Goal: Information Seeking & Learning: Learn about a topic

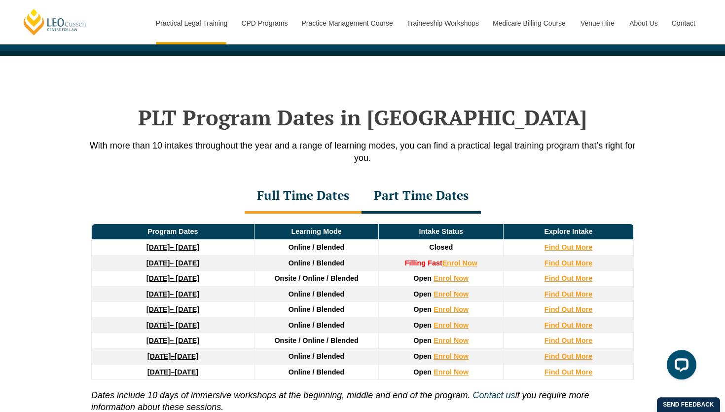
scroll to position [1320, 0]
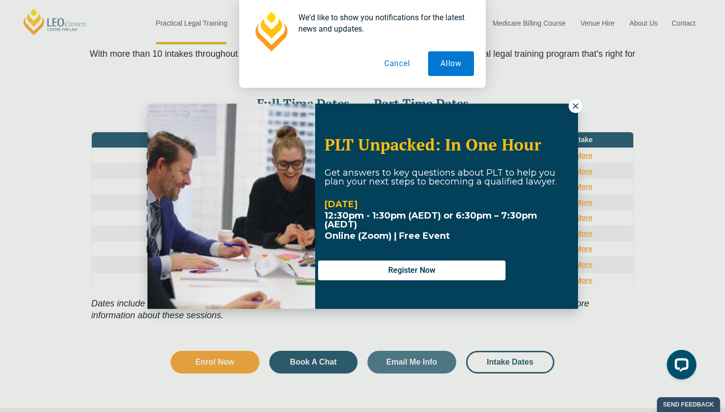
click at [577, 110] on button at bounding box center [575, 106] width 14 height 14
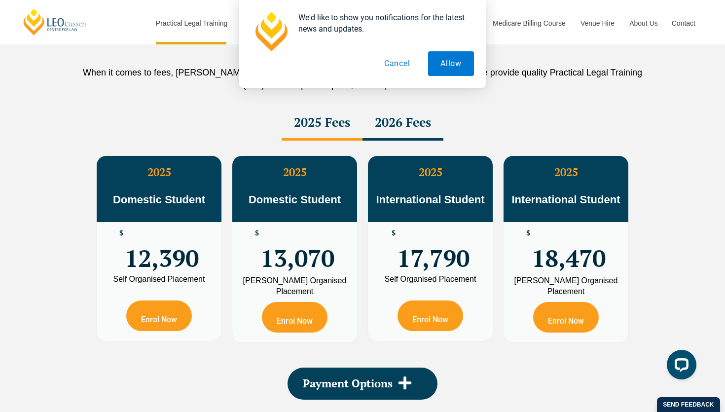
scroll to position [1734, 0]
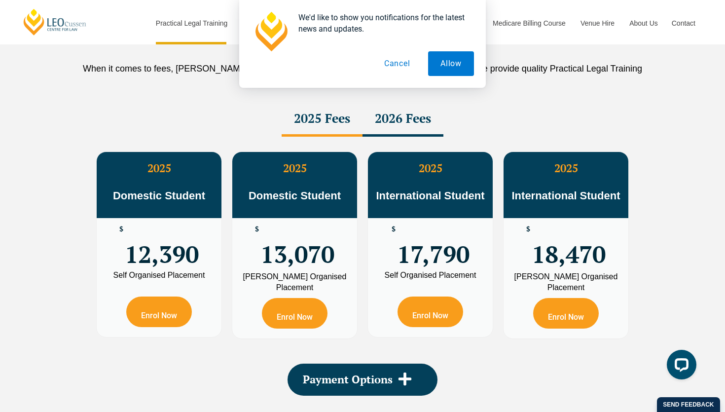
click at [397, 116] on div "2026 Fees" at bounding box center [402, 119] width 81 height 35
click at [337, 119] on div "2025 Fees" at bounding box center [322, 119] width 81 height 35
click at [389, 112] on div "2026 Fees" at bounding box center [402, 119] width 81 height 35
click at [304, 116] on div "2025 Fees" at bounding box center [322, 119] width 81 height 35
click at [393, 106] on div "2026 Fees" at bounding box center [402, 119] width 81 height 35
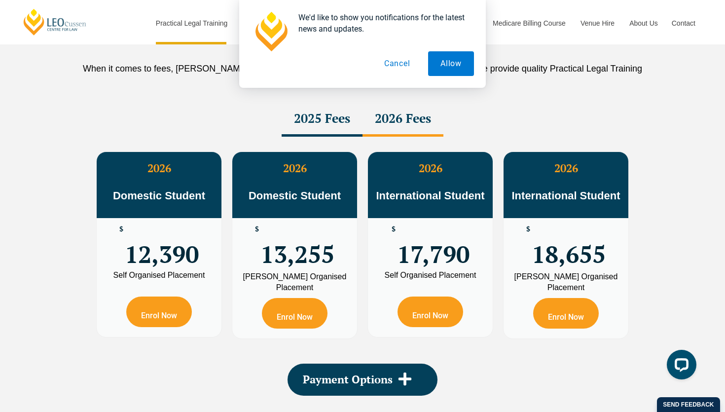
click at [308, 115] on div "2025 Fees" at bounding box center [322, 119] width 81 height 35
click at [402, 124] on div "2026 Fees" at bounding box center [402, 119] width 81 height 35
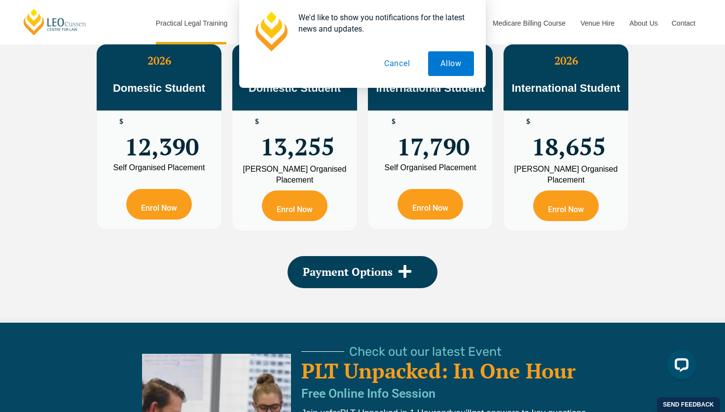
scroll to position [1845, 0]
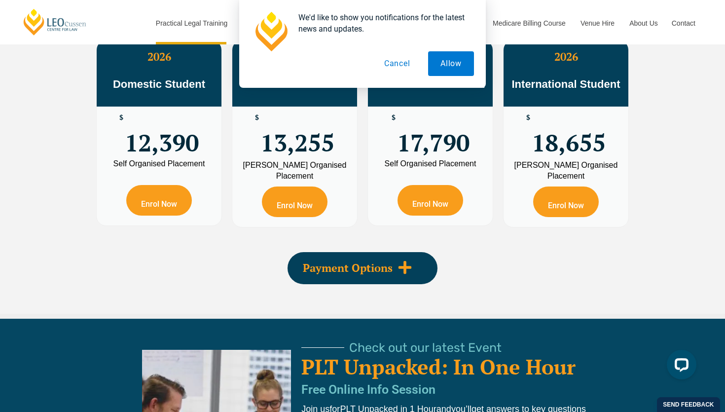
click at [409, 261] on div "Payment Options" at bounding box center [362, 268] width 150 height 32
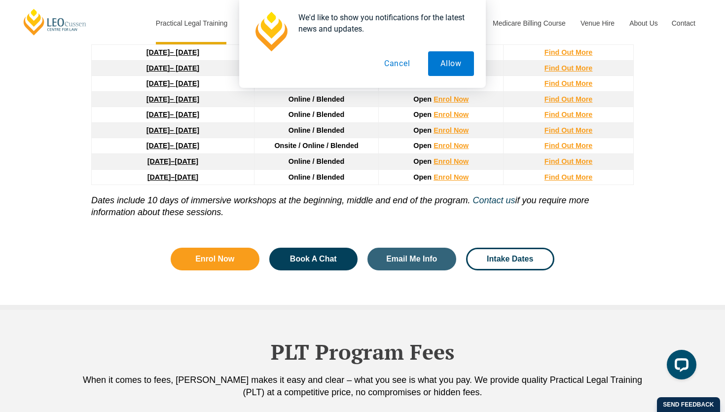
scroll to position [1412, 0]
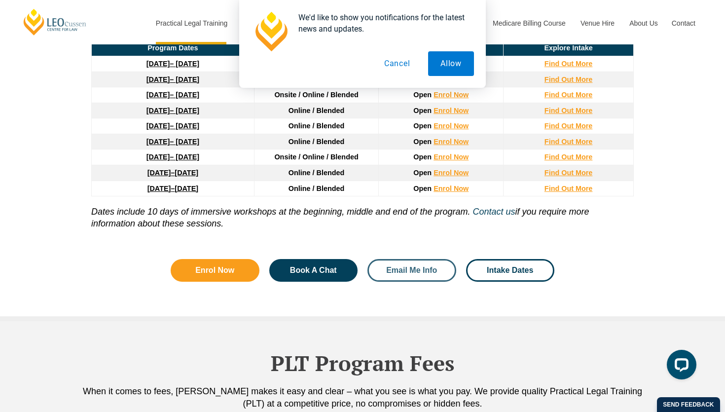
click at [414, 269] on link "Email Me Info" at bounding box center [411, 270] width 89 height 23
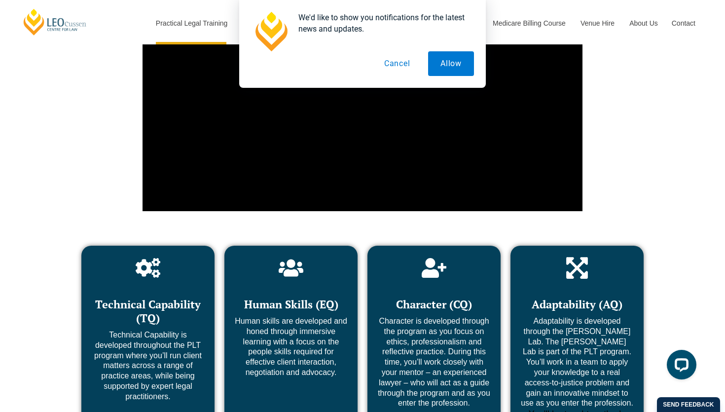
scroll to position [3829, 0]
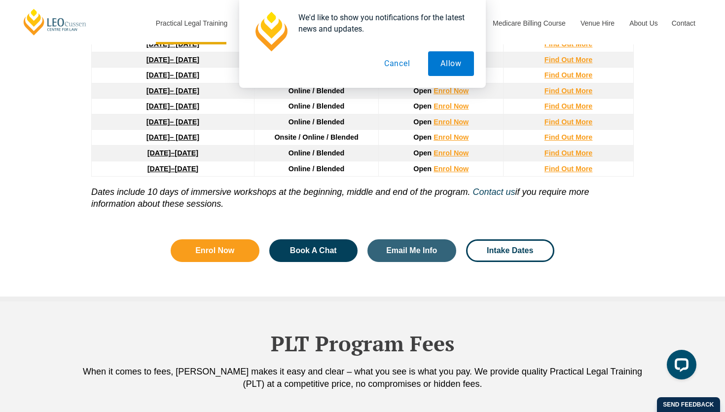
scroll to position [1416, 0]
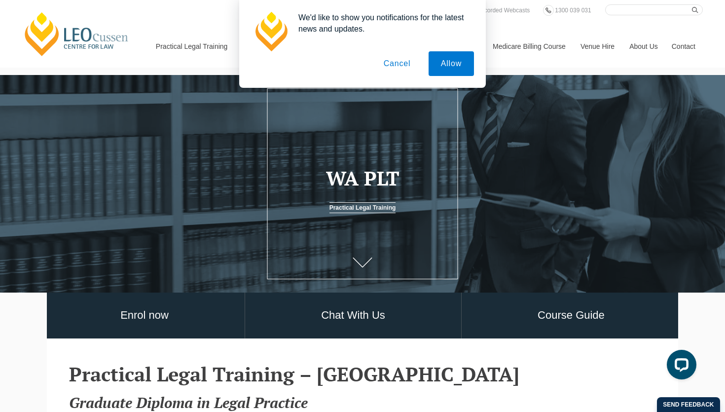
click at [399, 60] on button "Cancel" at bounding box center [397, 63] width 52 height 25
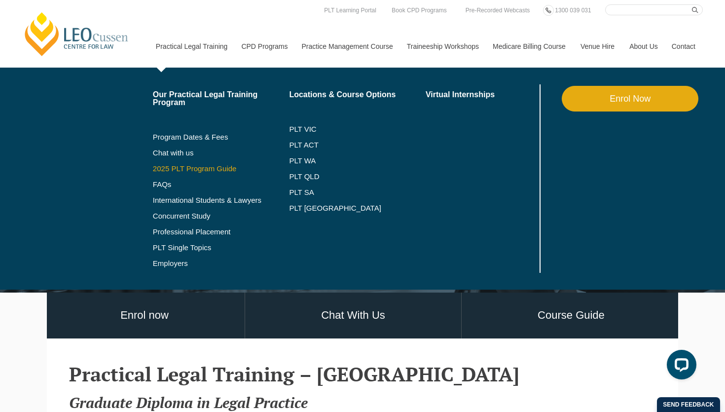
click at [198, 169] on link "2025 PLT Program Guide" at bounding box center [209, 169] width 112 height 8
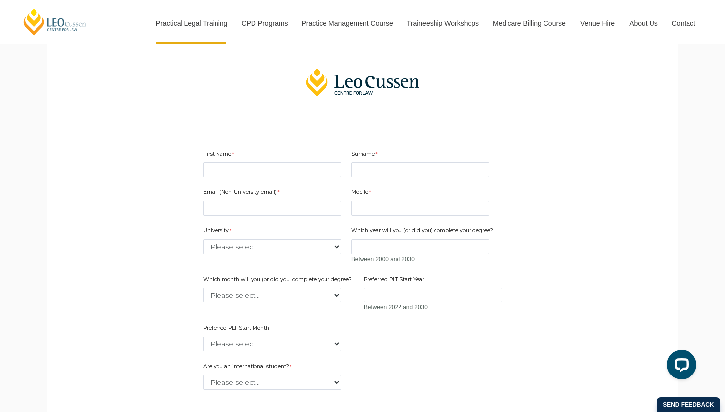
scroll to position [214, 0]
click at [226, 178] on input "First Name" at bounding box center [272, 170] width 138 height 15
type input "Natalie"
click at [361, 178] on input "Surname" at bounding box center [420, 170] width 138 height 15
type input "Poon"
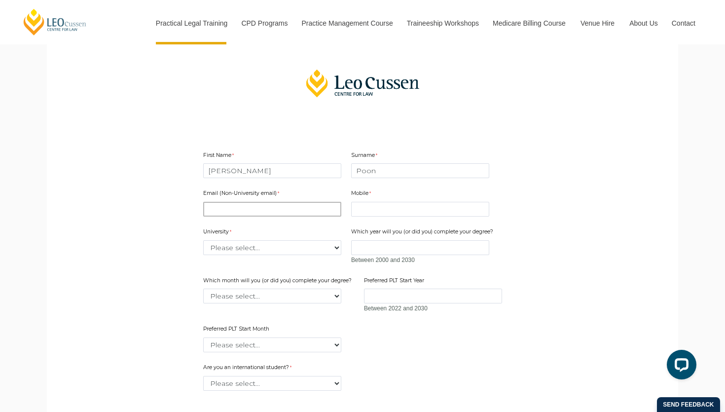
click at [307, 212] on input "Email (Non-University email)" at bounding box center [272, 209] width 138 height 15
type input "natpoon2000@gmail.com"
click at [367, 212] on input "Mobile" at bounding box center [420, 209] width 138 height 15
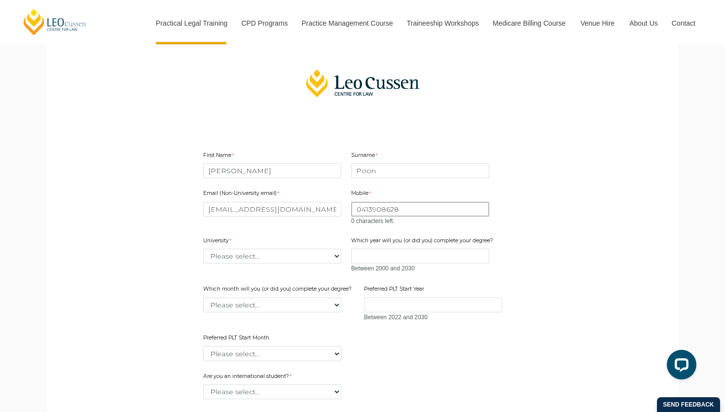
type input "0413908628"
click at [335, 261] on div "Email (Non-University email) natpoon2000@gmail.com Mobile 0413908628 0 characte…" at bounding box center [362, 271] width 326 height 182
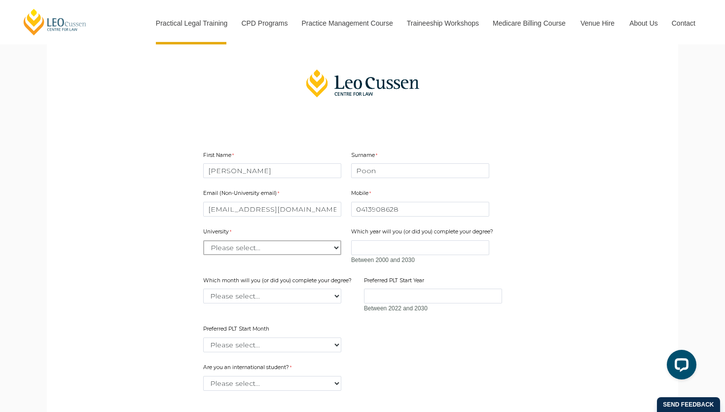
select select "tfa_2216"
click option "University of Western Australia" at bounding box center [0, 0] width 0 height 0
click at [374, 211] on input "0413908628" at bounding box center [420, 209] width 138 height 15
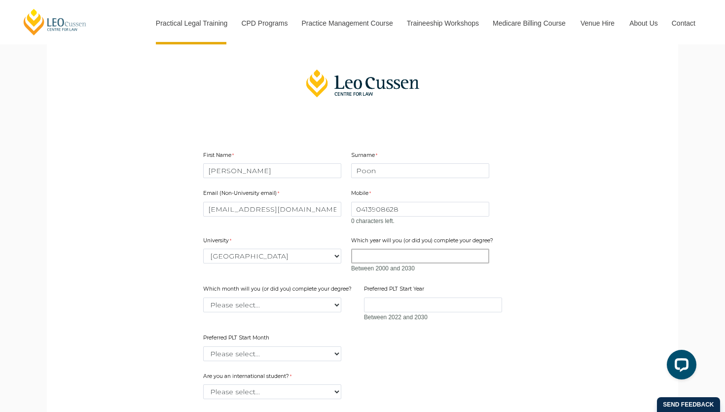
click at [380, 253] on input "Which year will you (or did you) complete your degree?" at bounding box center [420, 255] width 138 height 15
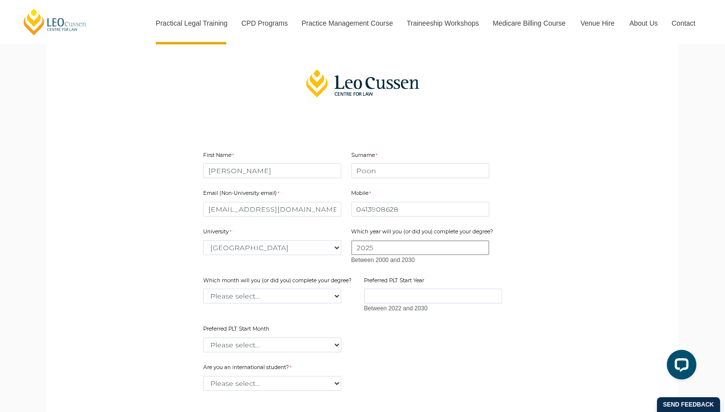
scroll to position [246, 0]
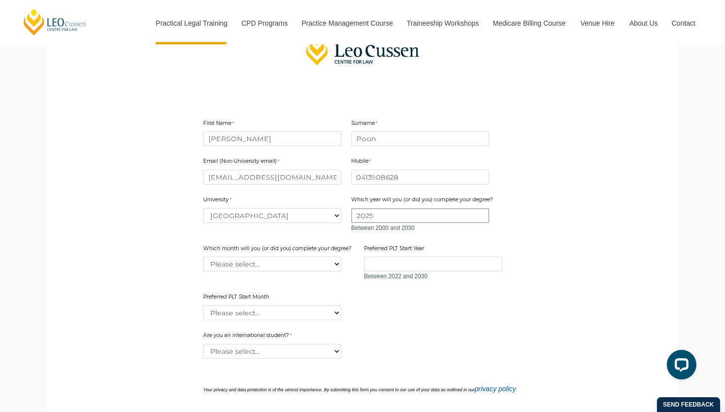
type input "2025"
click at [393, 267] on input "Preferred PLT Start Year" at bounding box center [433, 263] width 138 height 15
type input "2026"
click option "November" at bounding box center [0, 0] width 0 height 0
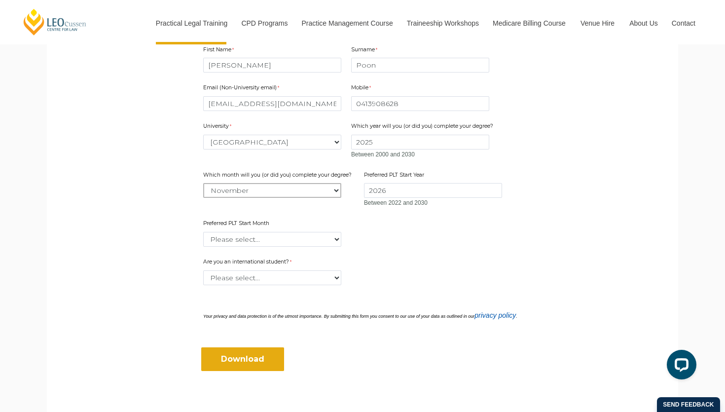
scroll to position [320, 0]
click at [288, 192] on select "Please select... January February March April May June July August September Oc…" at bounding box center [272, 189] width 138 height 15
select select "tfa_2233"
click option "December" at bounding box center [0, 0] width 0 height 0
select select "tfa_2336"
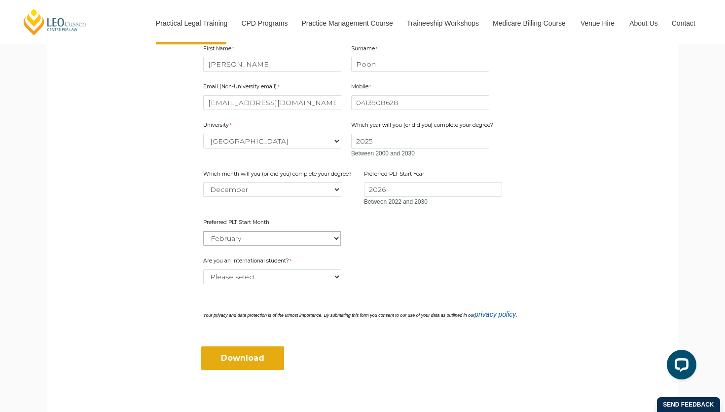
click option "February" at bounding box center [0, 0] width 0 height 0
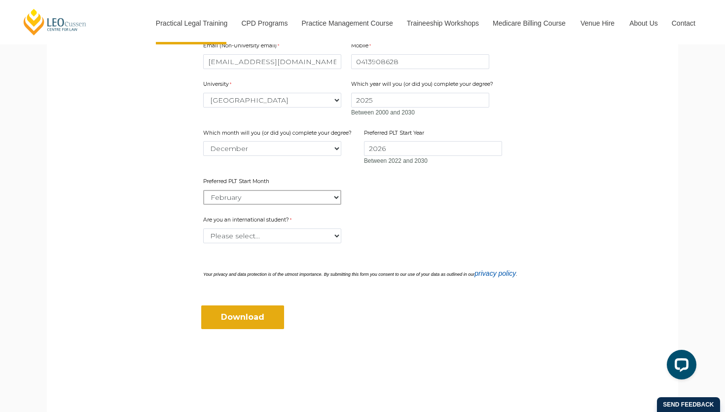
scroll to position [364, 0]
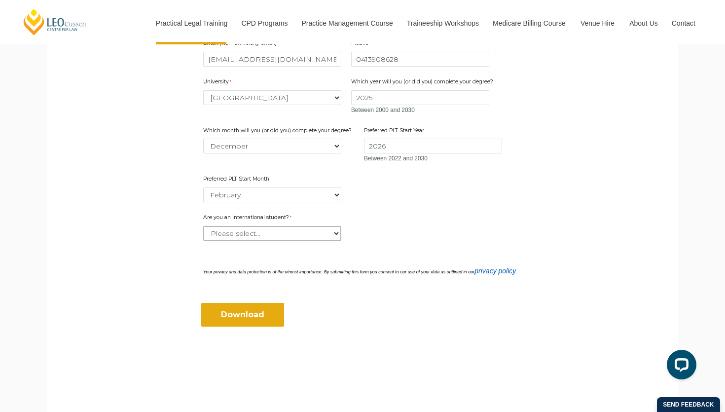
select select "tfa_60"
click option "No" at bounding box center [0, 0] width 0 height 0
click at [280, 191] on select "Please select... January February March April May June July August September Oc…" at bounding box center [272, 194] width 138 height 15
select select "tfa_2378"
click option "January" at bounding box center [0, 0] width 0 height 0
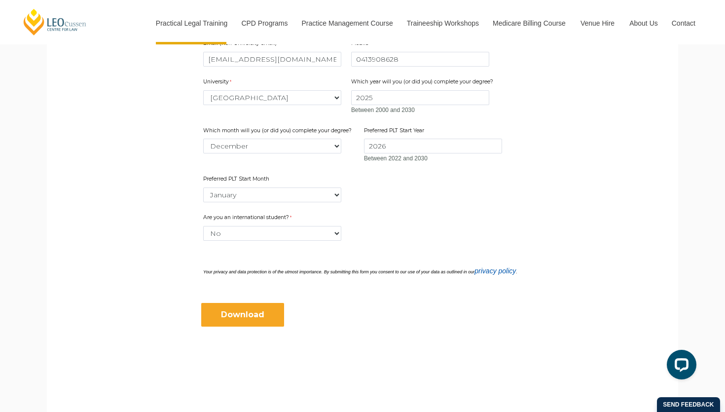
click at [252, 315] on input "Download" at bounding box center [242, 315] width 83 height 24
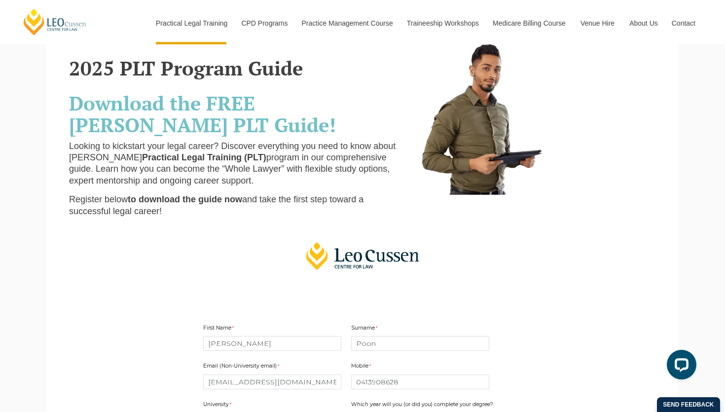
scroll to position [0, 0]
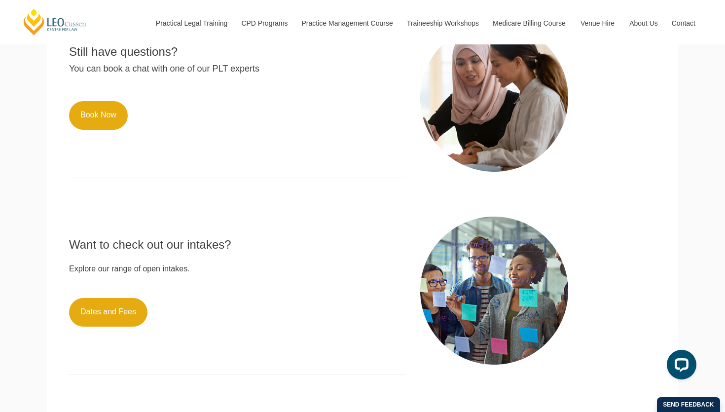
scroll to position [548, 0]
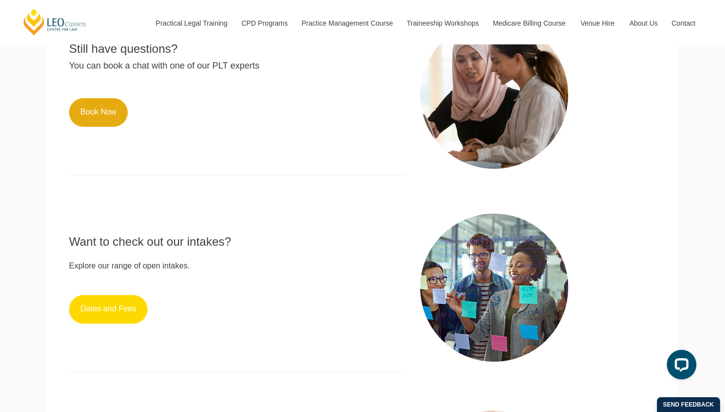
click at [84, 314] on link "Dates and Fees" at bounding box center [108, 309] width 78 height 29
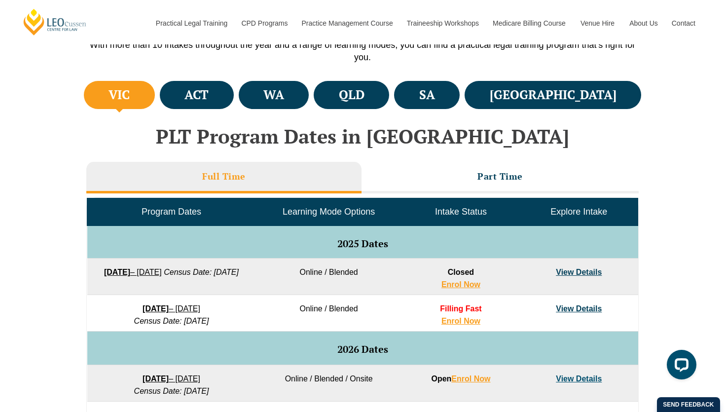
scroll to position [335, 0]
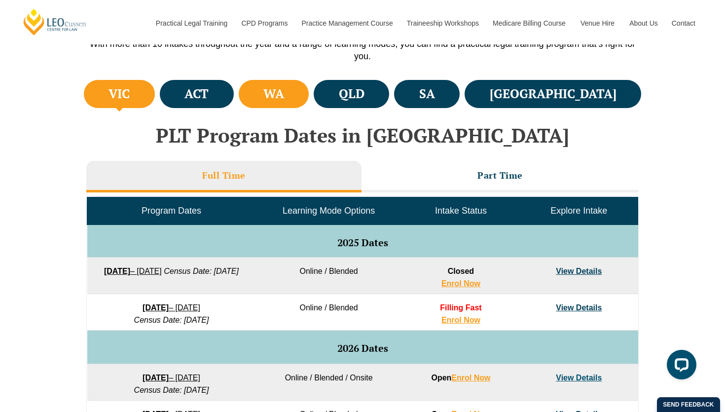
click at [284, 96] on h4 "WA" at bounding box center [273, 94] width 21 height 16
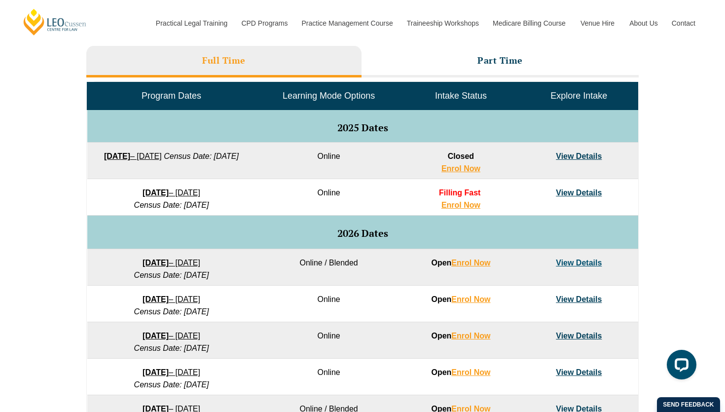
scroll to position [451, 0]
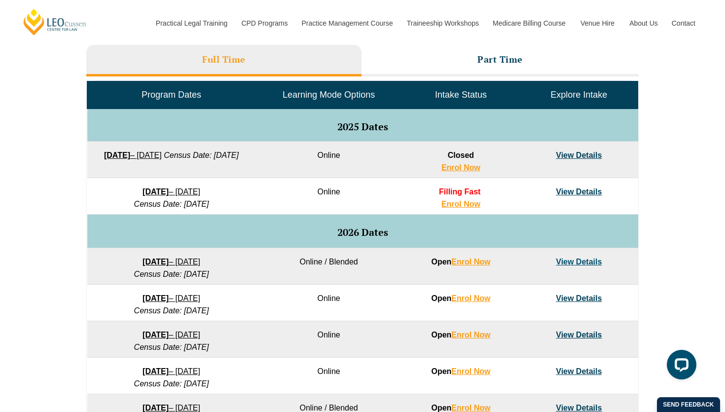
click at [587, 192] on link "View Details" at bounding box center [579, 191] width 46 height 8
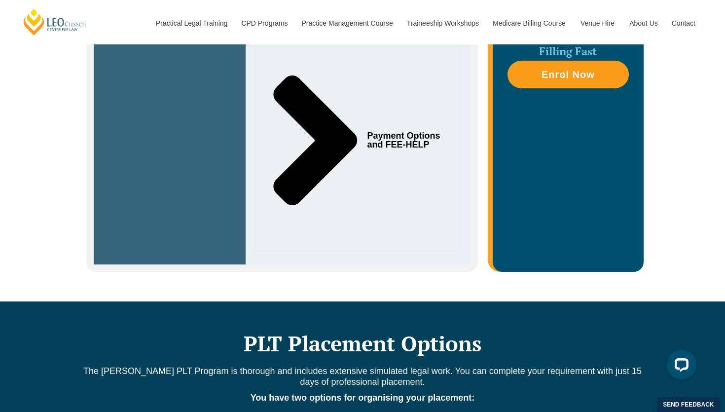
scroll to position [509, 0]
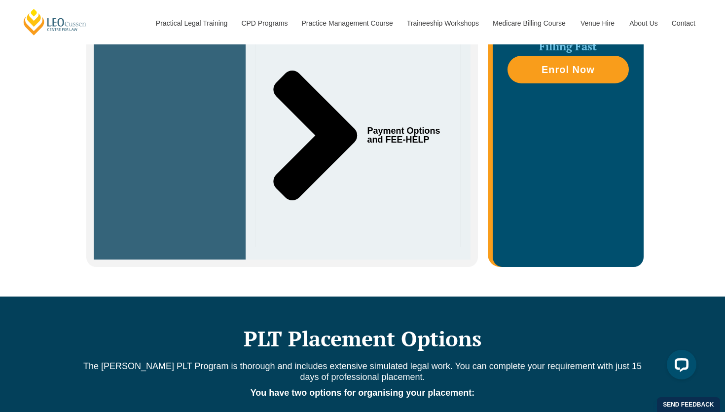
click at [327, 142] on icon "Tabs. Open items with Enter or Space, close with Escape and navigate using the …" at bounding box center [315, 136] width 84 height 130
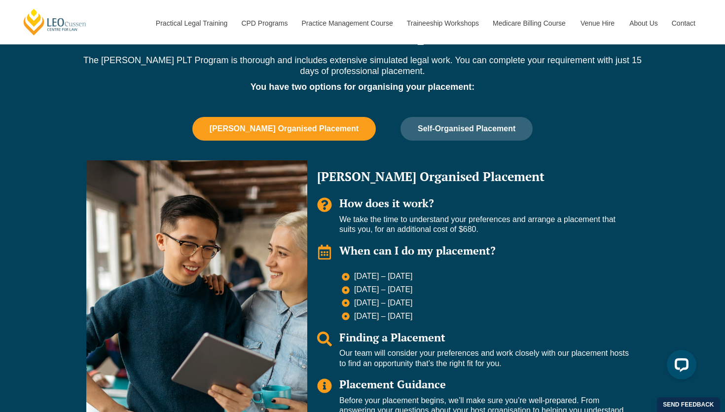
scroll to position [1363, 0]
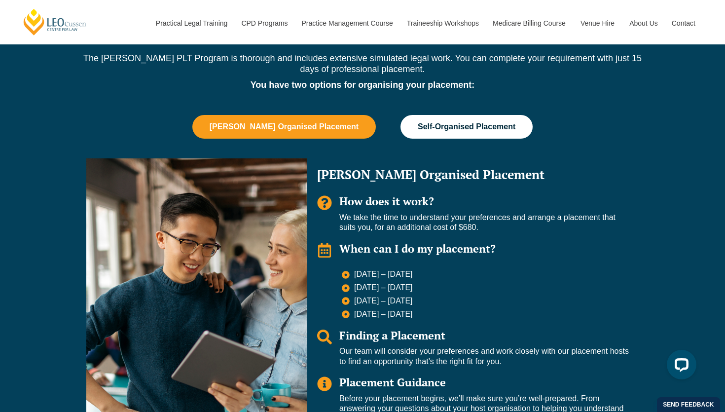
click at [467, 115] on button "Self-Organised Placement" at bounding box center [466, 127] width 132 height 24
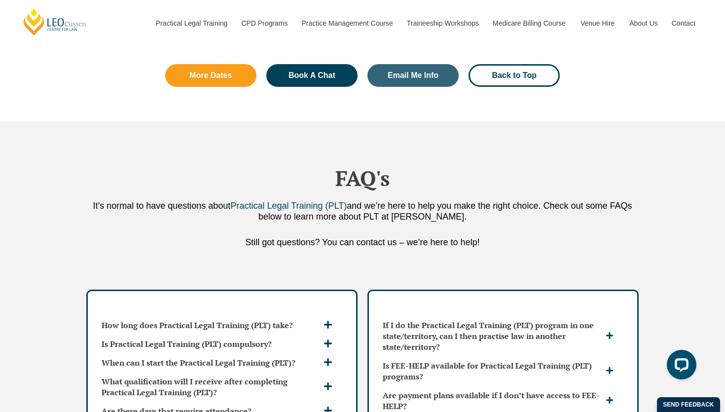
scroll to position [3142, 0]
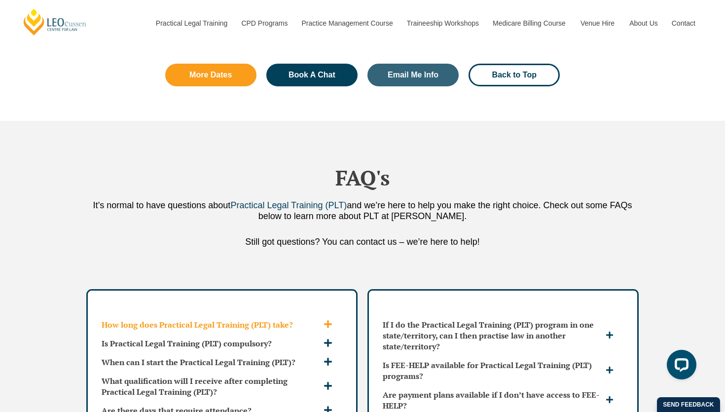
click at [300, 315] on div "How long does Practical Legal Training (PLT) take?" at bounding box center [222, 324] width 248 height 19
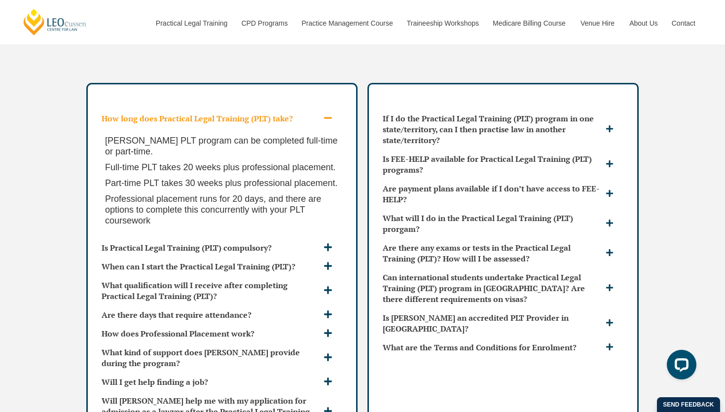
scroll to position [3358, 0]
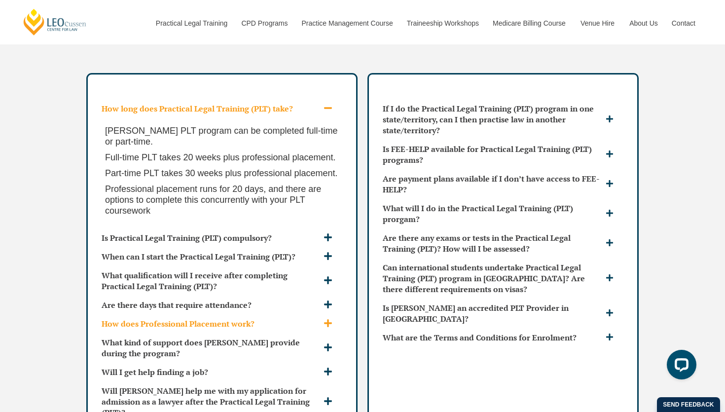
click at [169, 314] on div "How does Professional Placement work?" at bounding box center [222, 323] width 248 height 19
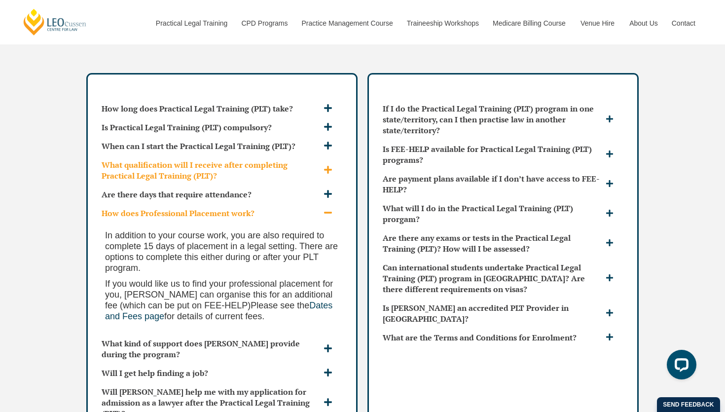
click at [293, 159] on h3 "What qualification will I receive after completing Practical Legal Training (PL…" at bounding box center [211, 170] width 219 height 22
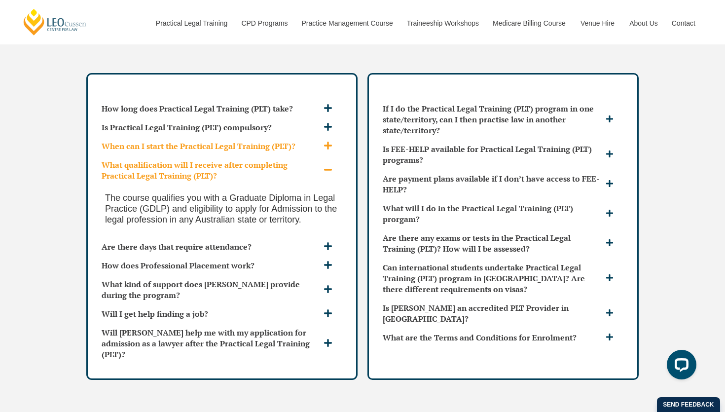
click at [300, 141] on h3 "When can I start the Practical Legal Training (PLT)?" at bounding box center [211, 146] width 219 height 11
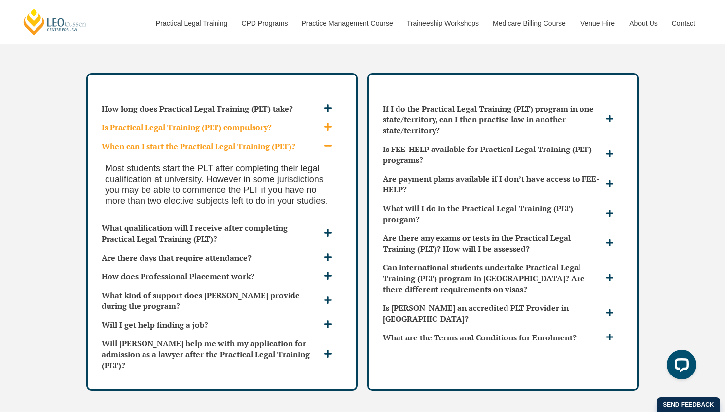
click at [306, 122] on h3 "Is Practical Legal Training (PLT) compulsory?" at bounding box center [211, 127] width 219 height 11
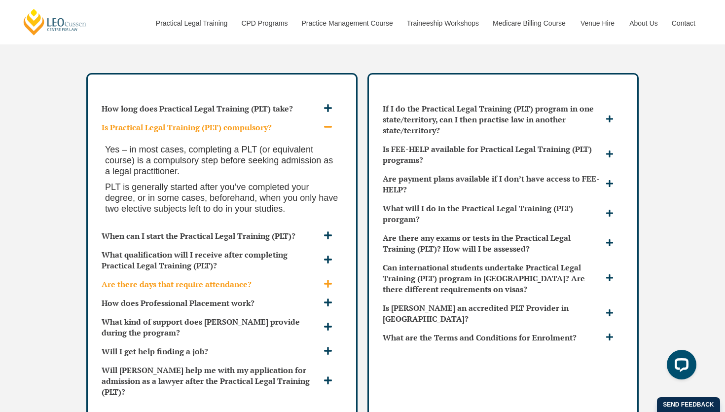
click at [290, 275] on div "Are there days that require attendance?" at bounding box center [222, 284] width 248 height 19
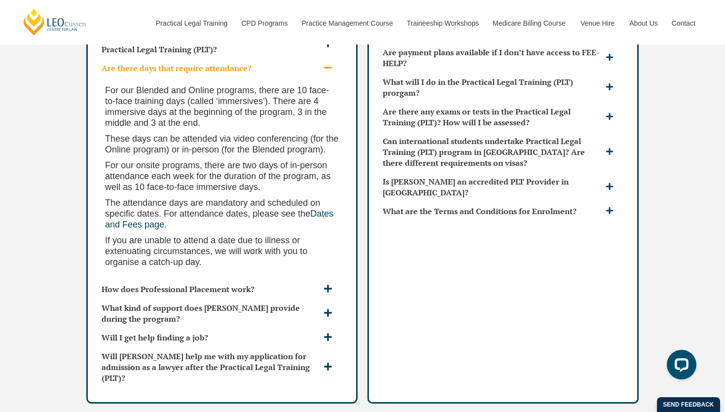
scroll to position [3487, 0]
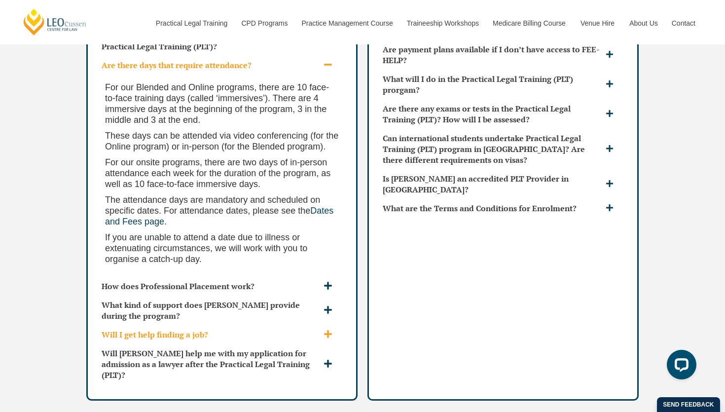
click at [288, 329] on h3 "Will I get help finding a job?" at bounding box center [211, 334] width 219 height 11
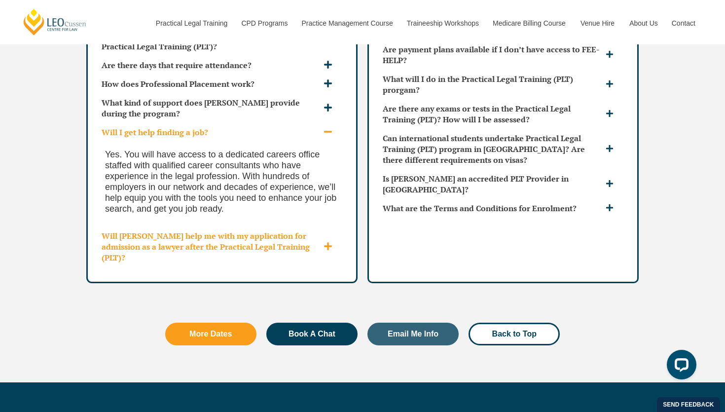
click at [325, 226] on div "Will Leo Cussen help me with my application for admission as a lawyer after the…" at bounding box center [222, 246] width 248 height 40
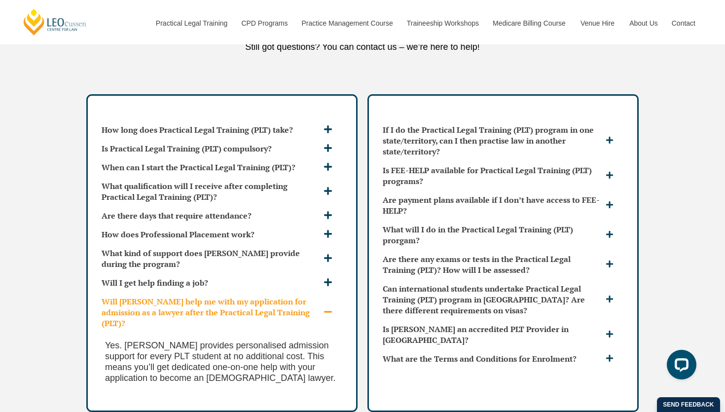
scroll to position [3328, 0]
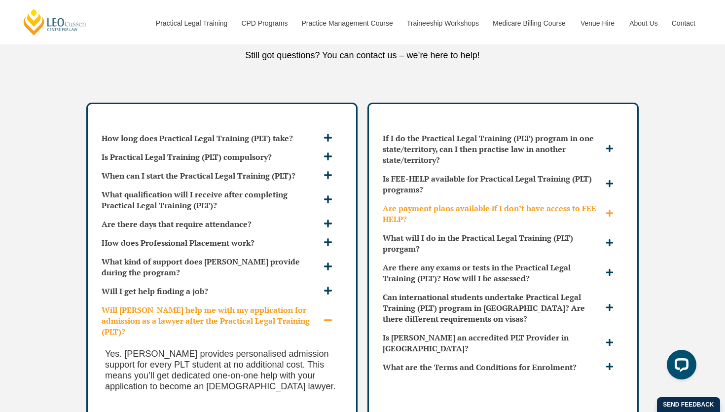
click at [432, 203] on h3 "Are payment plans available if I don’t have access to FEE-HELP?" at bounding box center [493, 214] width 220 height 22
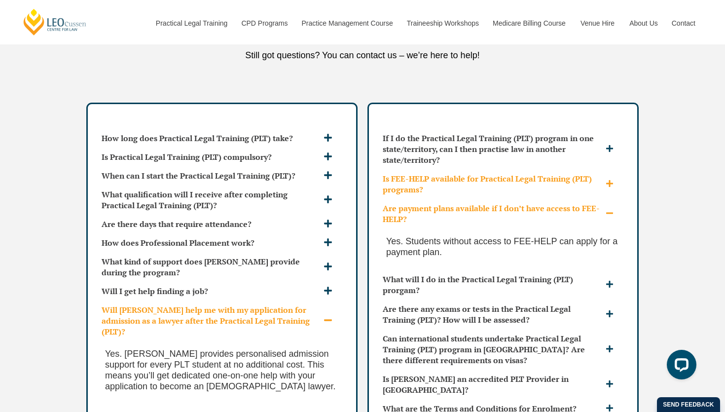
click at [441, 173] on h3 "Is FEE-HELP available for Practical Legal Training (PLT) programs?" at bounding box center [493, 184] width 220 height 22
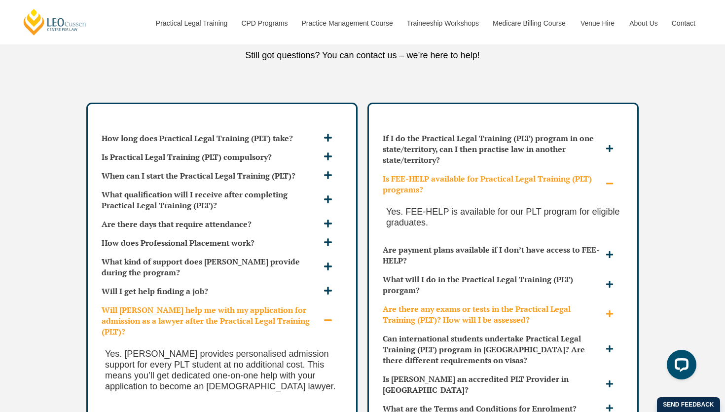
click at [462, 303] on h3 "Are there any exams or tests in the Practical Legal Training (PLT)? How will I …" at bounding box center [493, 314] width 220 height 22
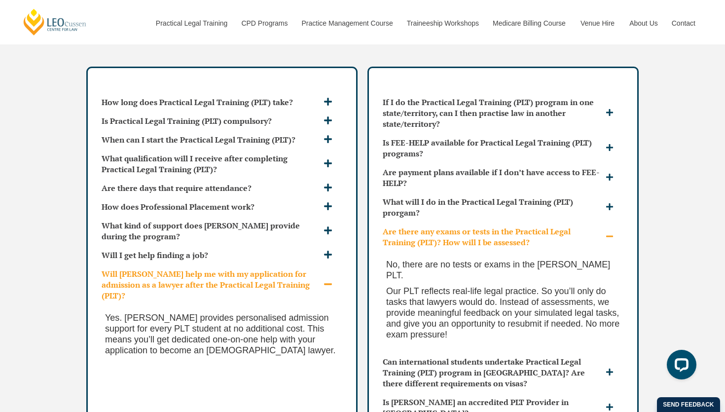
scroll to position [3371, 0]
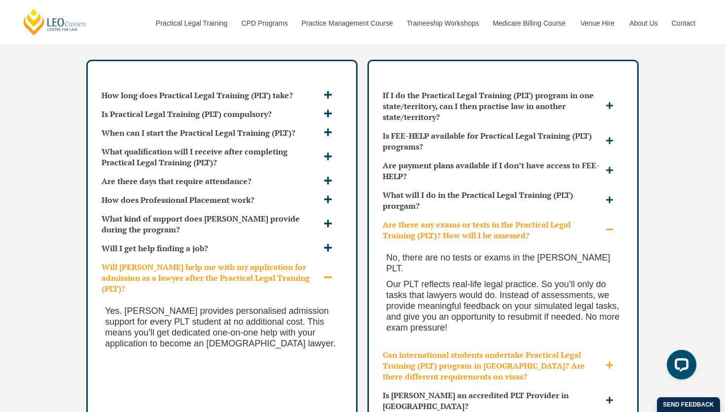
click at [468, 349] on h3 "Can international students undertake Practical Legal Training (PLT) program in …" at bounding box center [493, 365] width 220 height 33
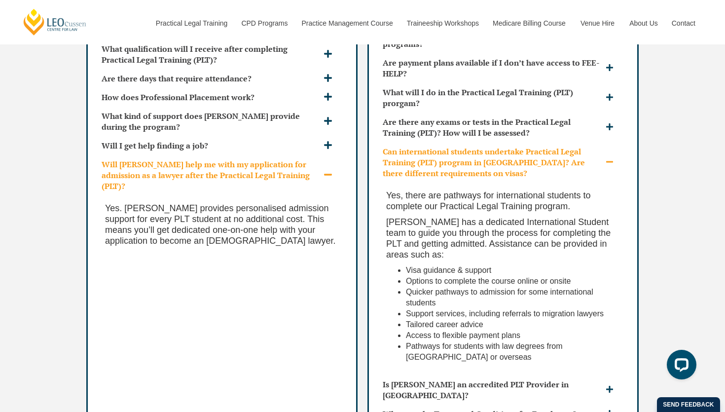
scroll to position [3475, 0]
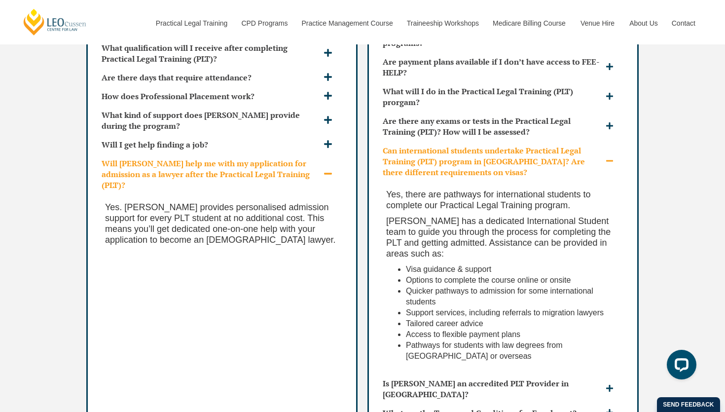
click at [468, 374] on div "Is Leo Cussen an accredited PLT Provider in WA?" at bounding box center [503, 389] width 248 height 30
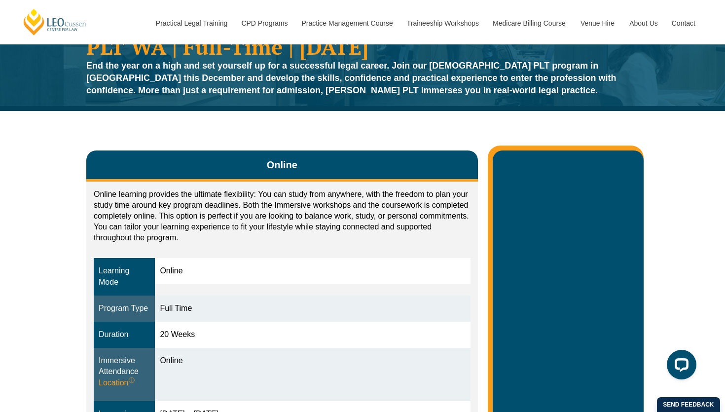
scroll to position [62, 0]
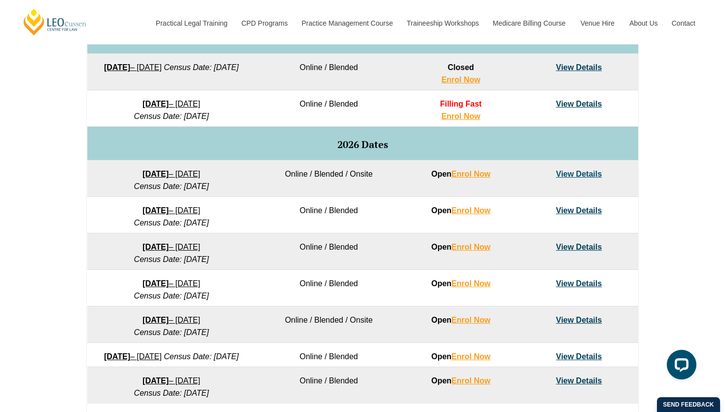
scroll to position [553, 0]
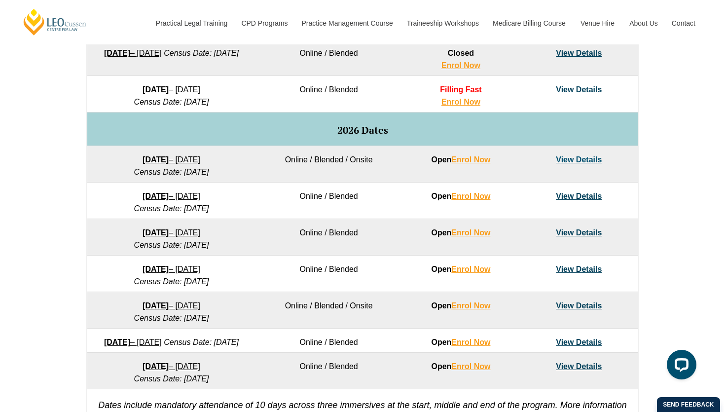
click at [572, 162] on link "View Details" at bounding box center [579, 159] width 46 height 8
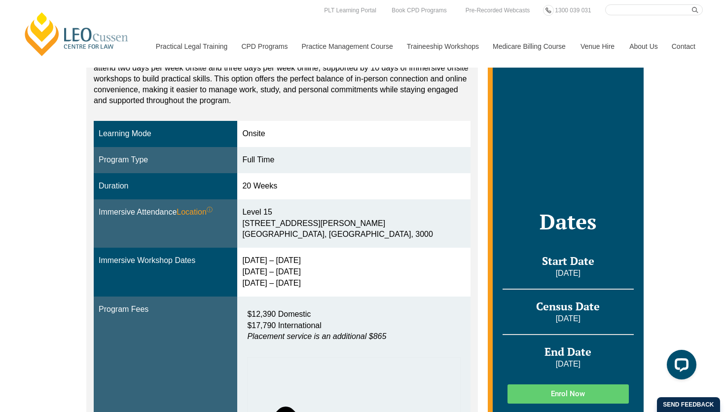
click at [412, 16] on nav "Practical Legal Training Our Practical Legal Training Program Program Dates & F…" at bounding box center [425, 41] width 554 height 52
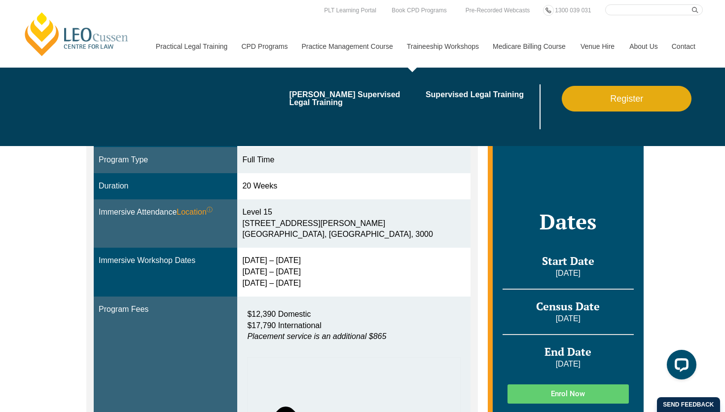
click at [413, 27] on link "Traineeship Workshops" at bounding box center [442, 46] width 86 height 42
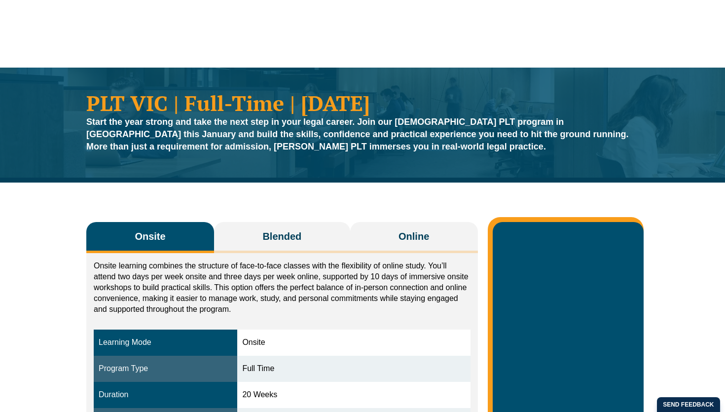
scroll to position [209, 0]
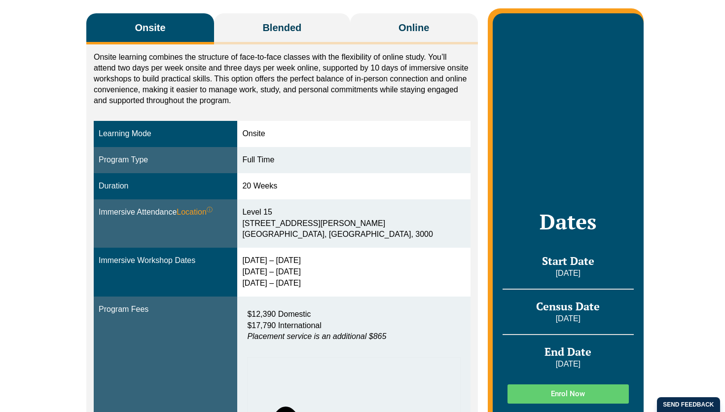
click at [408, 24] on nav "Practical Legal Training Our Practical Legal Training Program Program Dates & F…" at bounding box center [425, 41] width 554 height 52
click at [409, 30] on link "Traineeship Workshops" at bounding box center [442, 46] width 86 height 42
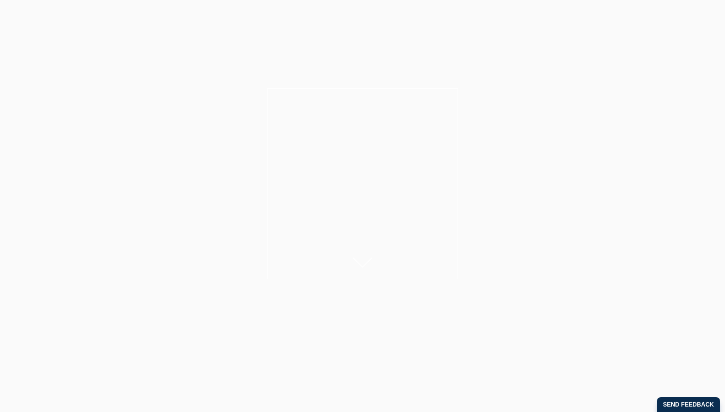
scroll to position [40, 0]
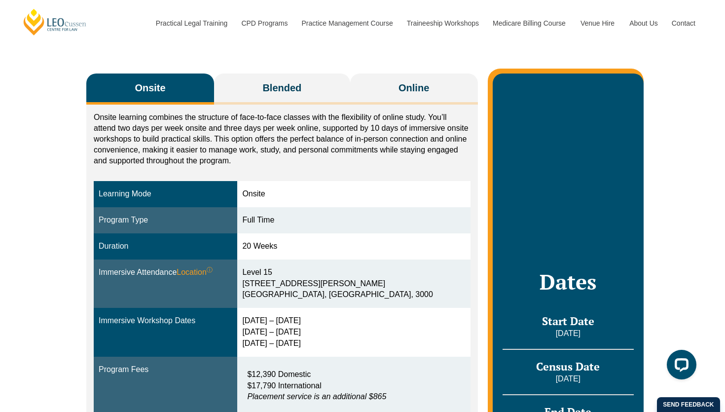
scroll to position [147, 0]
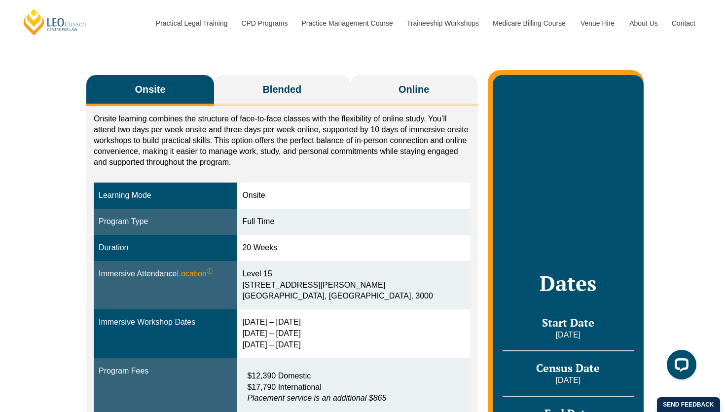
click at [381, 96] on button "Online" at bounding box center [414, 90] width 128 height 31
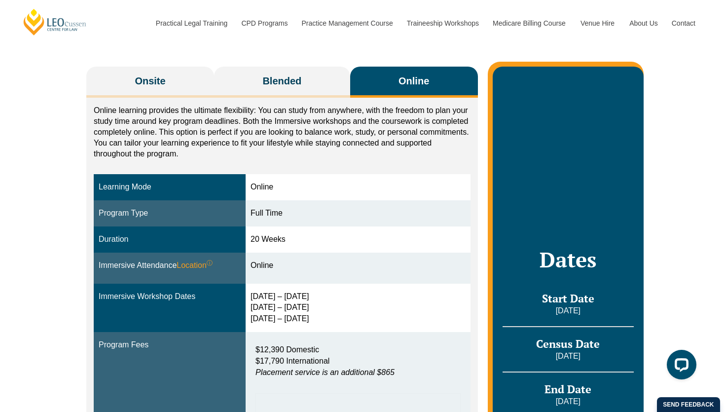
scroll to position [156, 0]
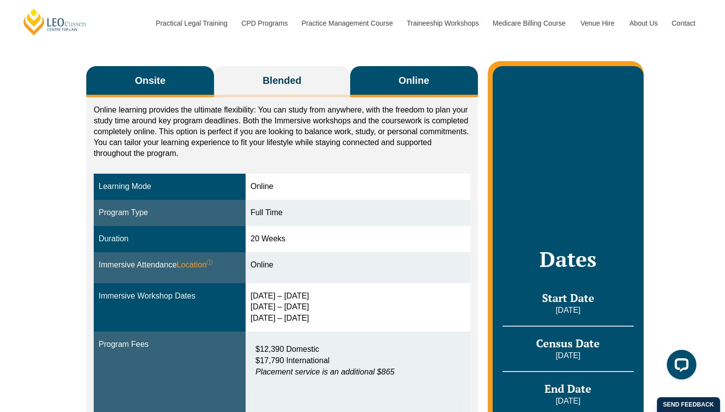
click at [141, 84] on span "Onsite" at bounding box center [150, 80] width 31 height 14
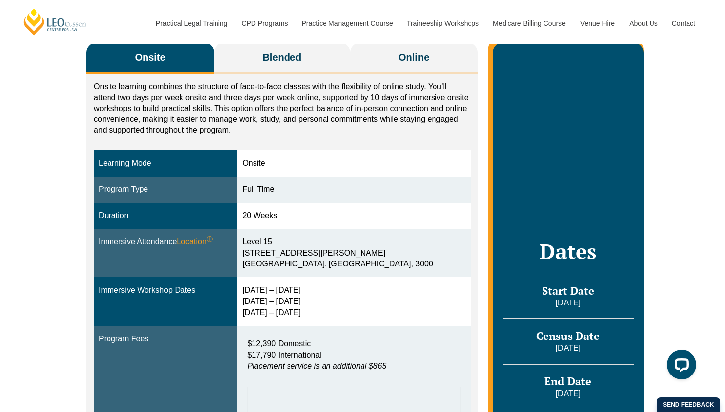
scroll to position [184, 0]
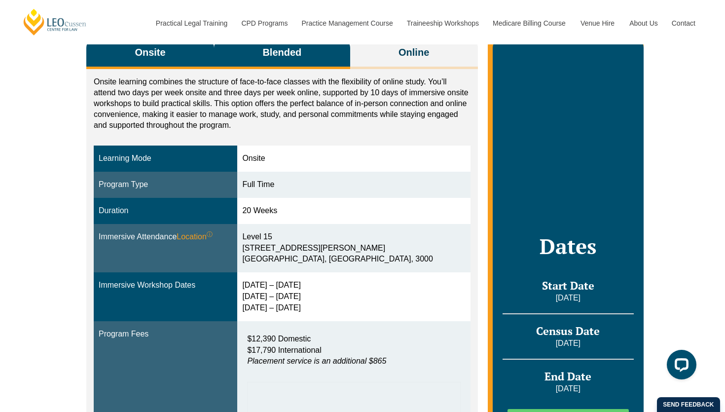
click at [276, 59] on span "Blended" at bounding box center [281, 52] width 39 height 14
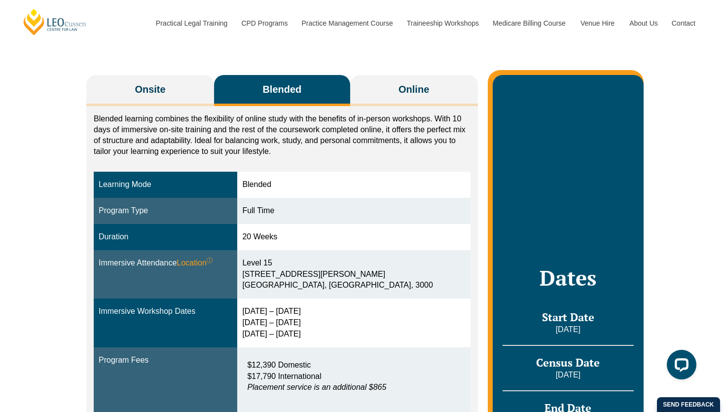
scroll to position [146, 0]
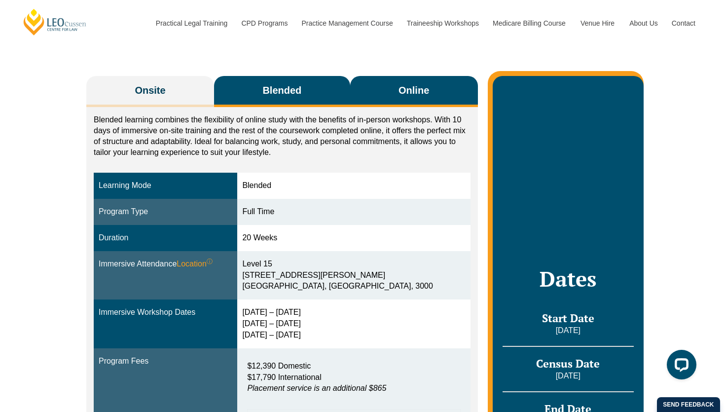
click at [415, 99] on button "Online" at bounding box center [414, 91] width 128 height 31
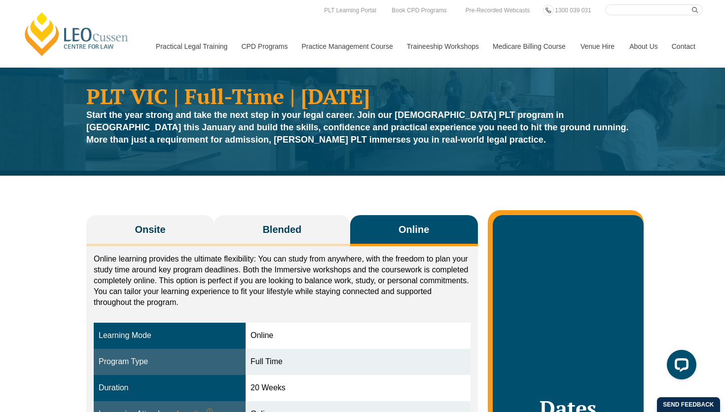
scroll to position [0, 0]
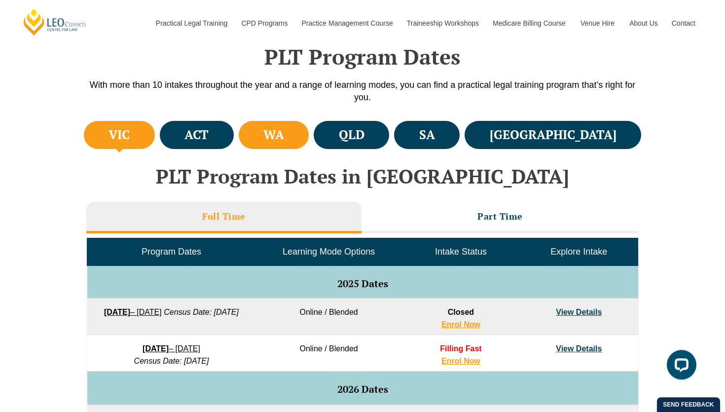
click at [284, 139] on h4 "WA" at bounding box center [273, 135] width 21 height 16
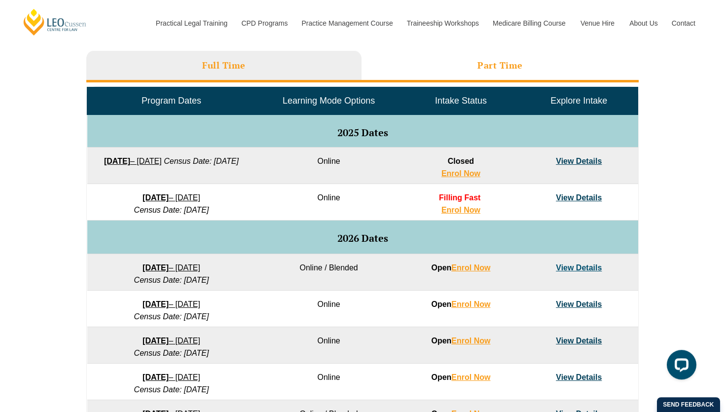
scroll to position [447, 0]
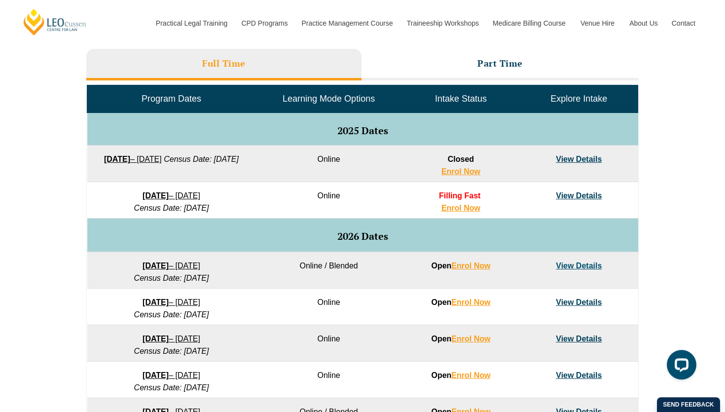
click at [593, 264] on link "View Details" at bounding box center [579, 265] width 46 height 8
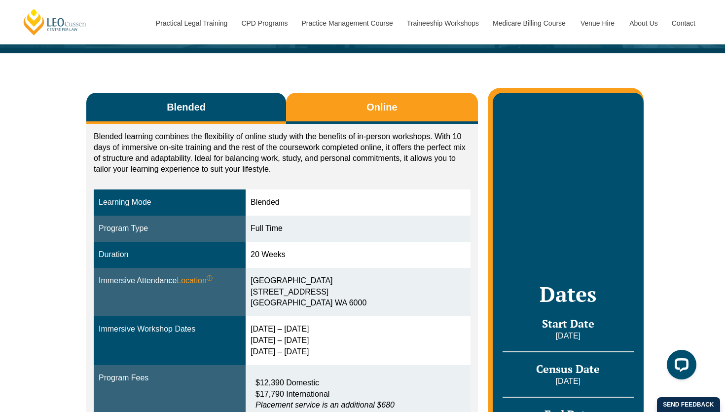
click at [391, 119] on button "Online" at bounding box center [382, 108] width 192 height 31
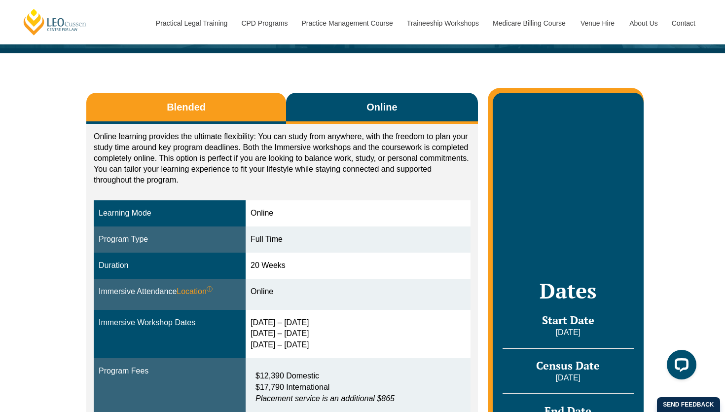
click at [237, 94] on button "Blended" at bounding box center [186, 108] width 200 height 31
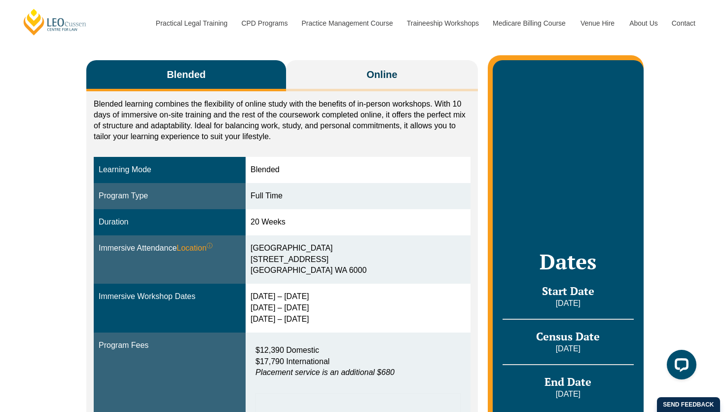
scroll to position [146, 0]
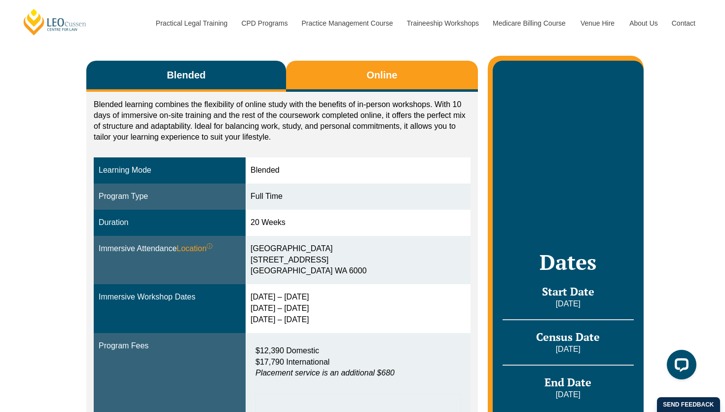
click at [358, 72] on button "Online" at bounding box center [382, 76] width 192 height 31
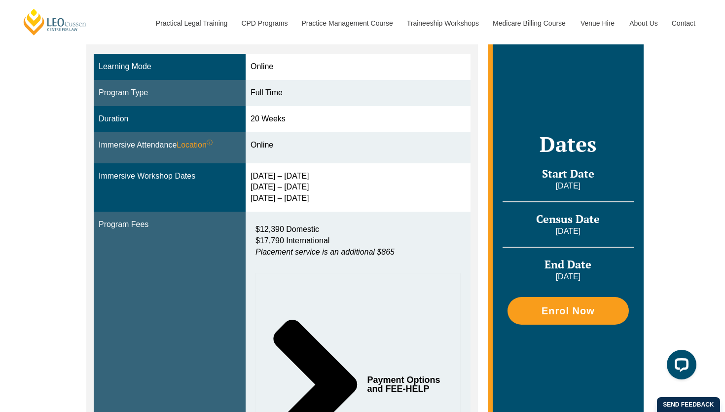
scroll to position [230, 0]
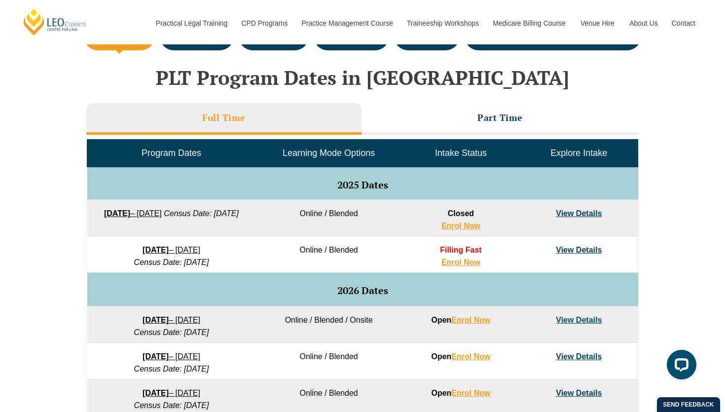
scroll to position [393, 0]
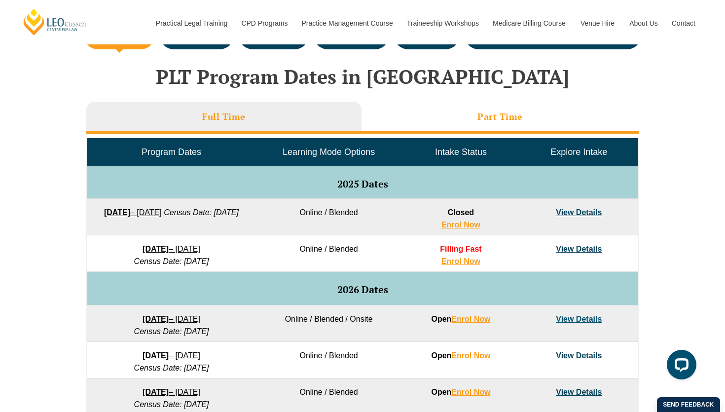
click at [481, 123] on li "Part Time" at bounding box center [499, 118] width 277 height 32
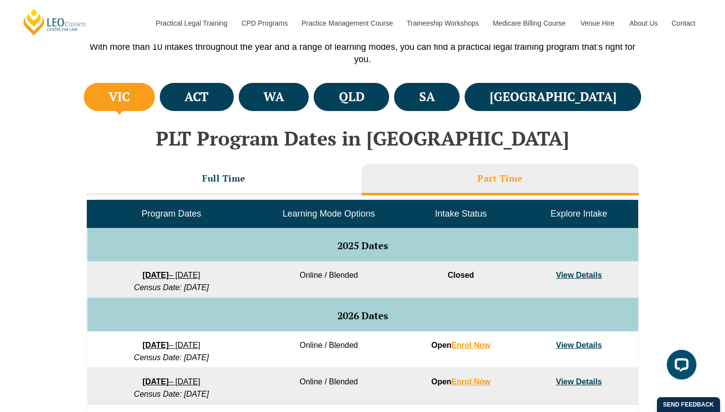
scroll to position [302, 0]
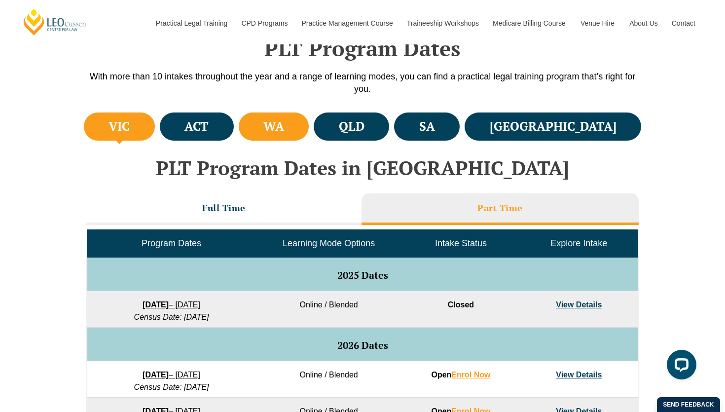
click at [301, 129] on li "WA" at bounding box center [274, 126] width 71 height 28
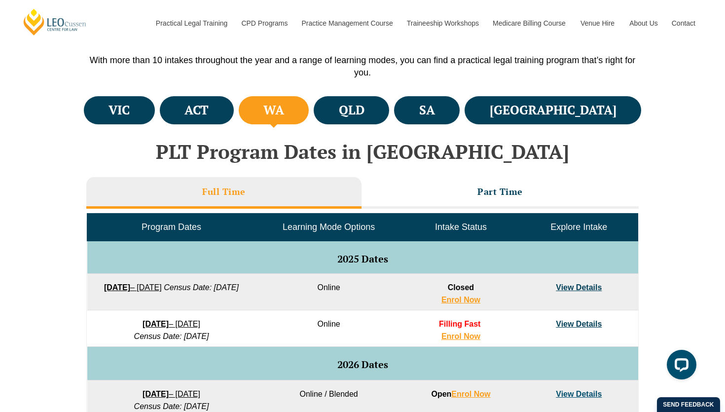
scroll to position [319, 0]
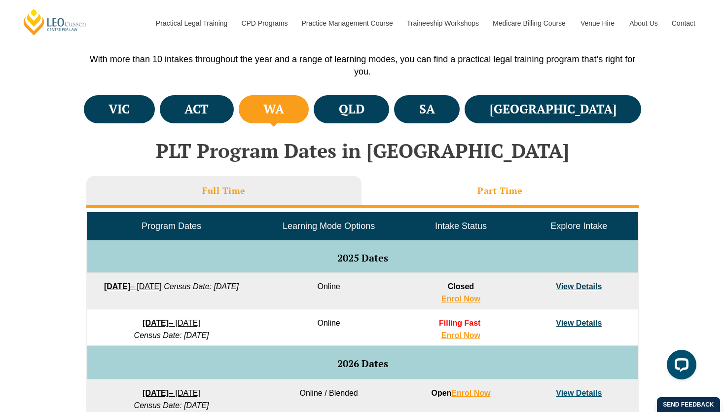
click at [551, 185] on li "Part Time" at bounding box center [499, 192] width 277 height 32
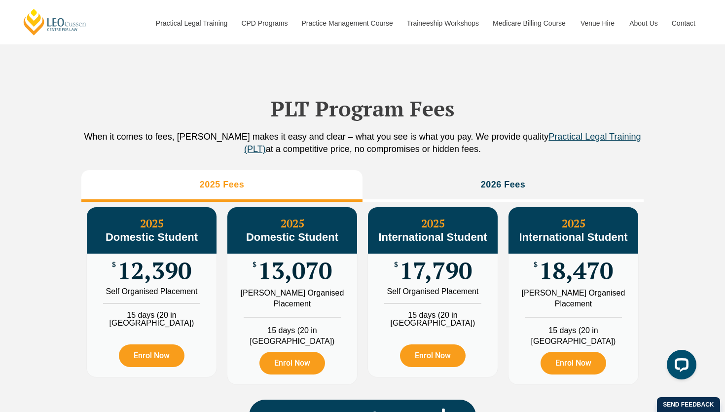
scroll to position [908, 0]
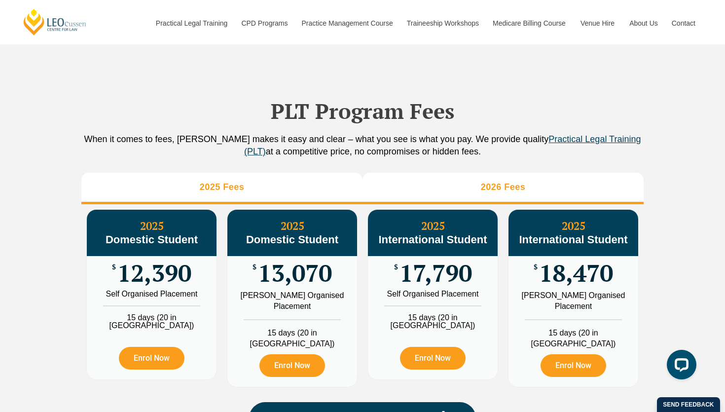
click at [565, 188] on li "2026 Fees" at bounding box center [502, 189] width 281 height 32
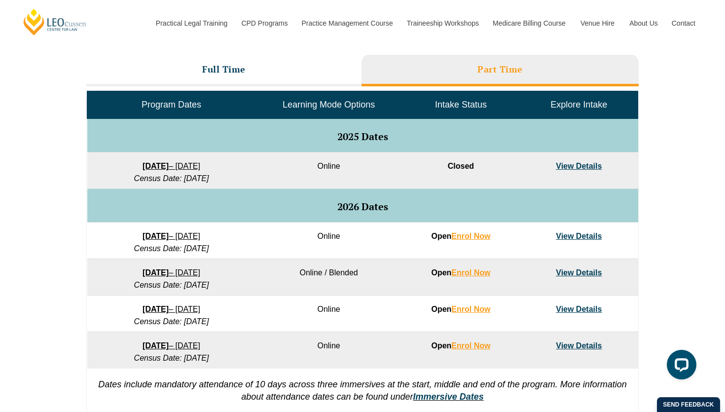
scroll to position [429, 0]
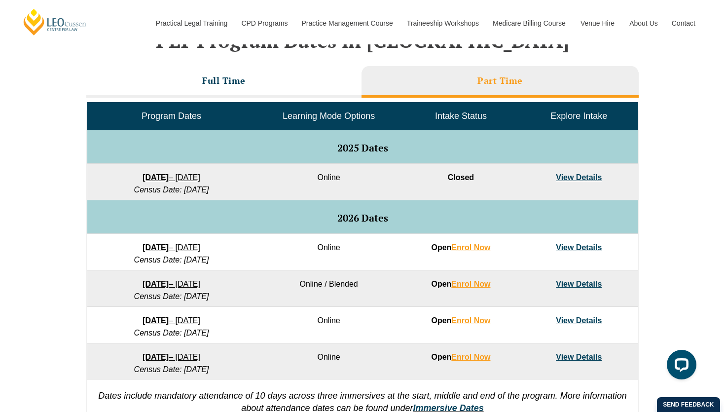
click at [590, 251] on link "View Details" at bounding box center [579, 247] width 46 height 8
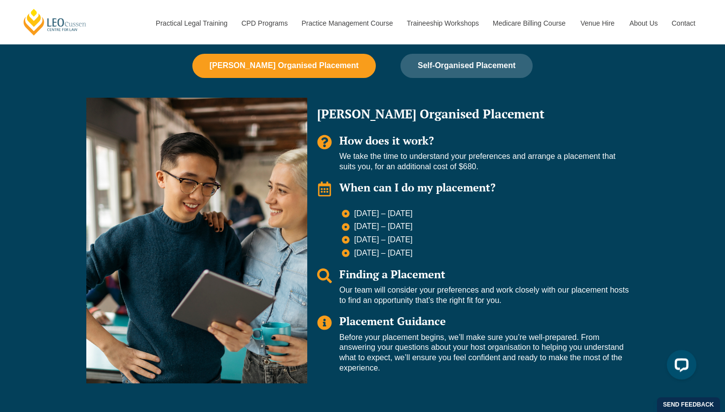
scroll to position [879, 0]
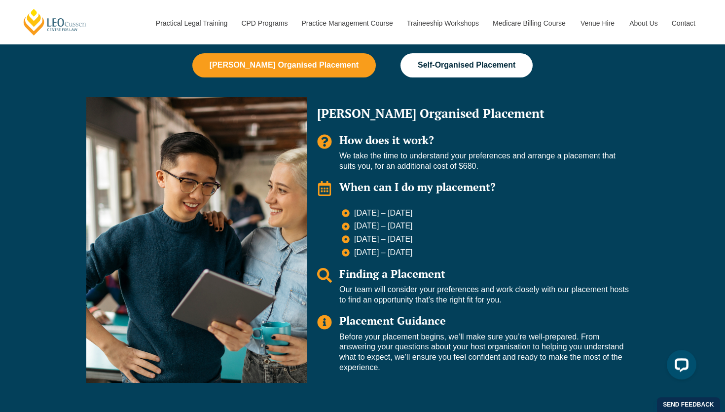
click at [489, 69] on button "Self-Organised Placement" at bounding box center [466, 65] width 132 height 24
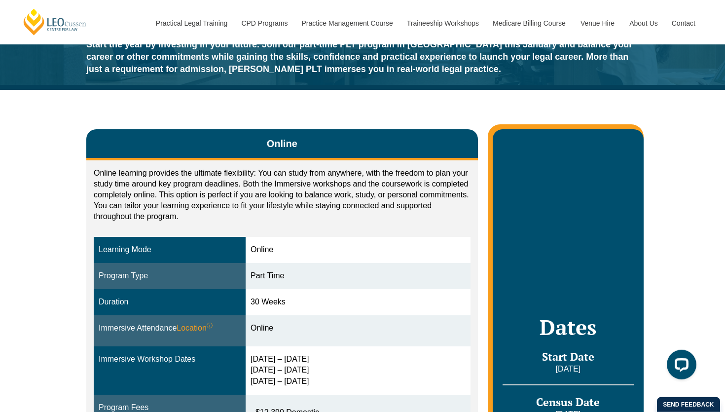
scroll to position [0, 0]
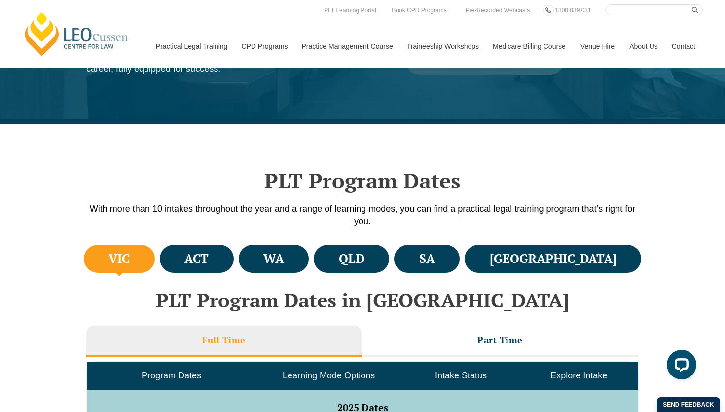
scroll to position [135, 0]
